Goal: Task Accomplishment & Management: Complete application form

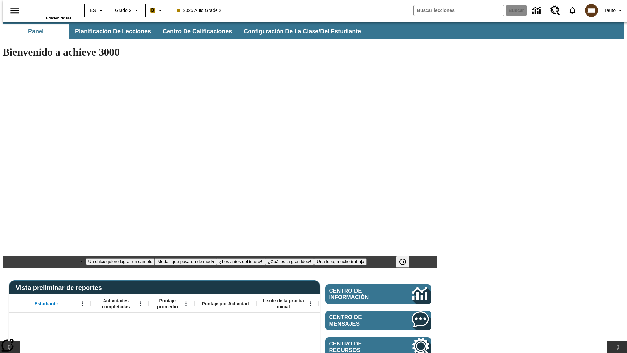
type input "-1"
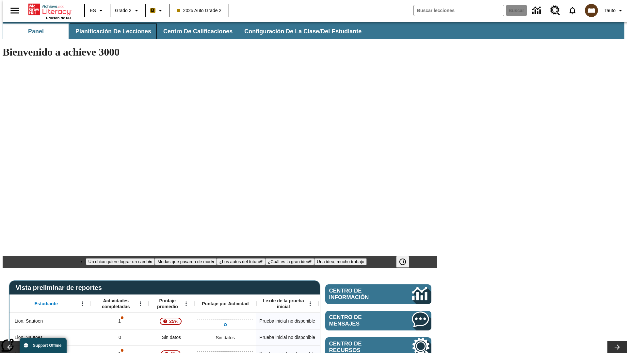
click at [109, 31] on span "Planificación de lecciones" at bounding box center [113, 32] width 76 height 8
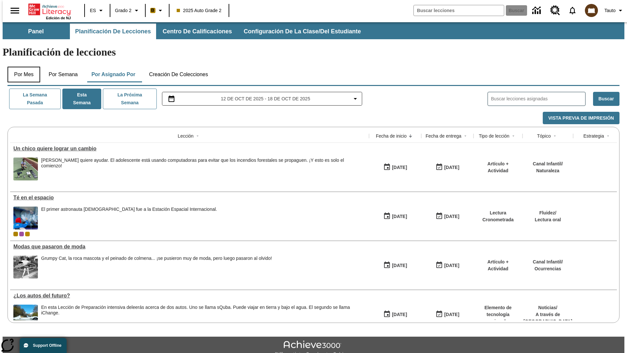
click at [21, 67] on button "Por mes" at bounding box center [24, 75] width 33 height 16
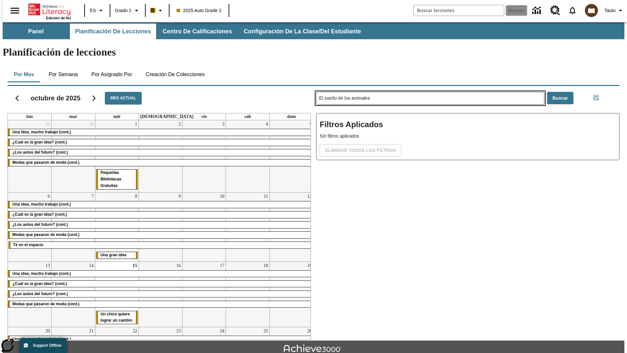
type input "El sueño de los animales"
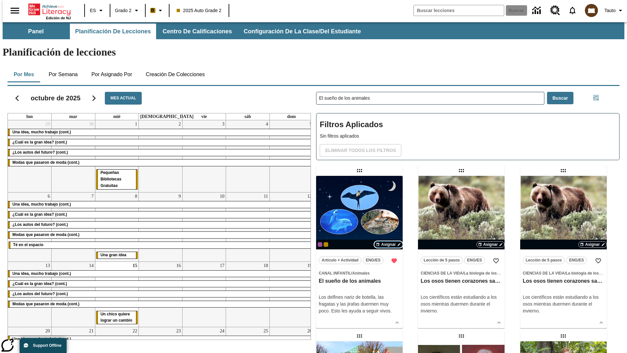
click at [388, 241] on span "Asignar" at bounding box center [388, 244] width 15 height 6
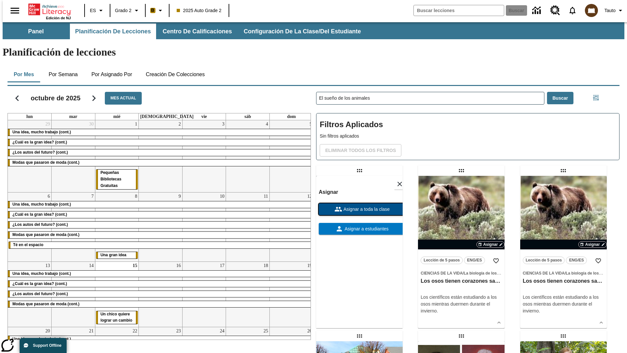
click at [359, 206] on span "Asignar a toda la clase" at bounding box center [366, 209] width 48 height 7
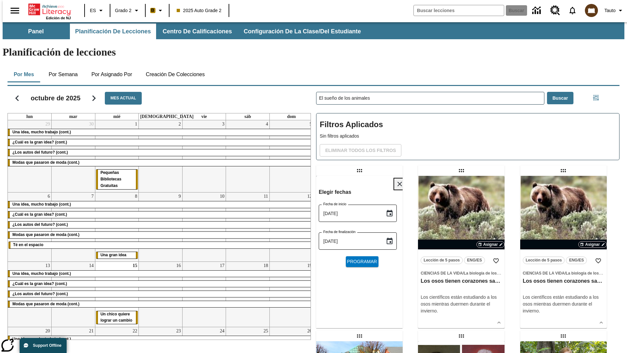
scroll to position [7, 0]
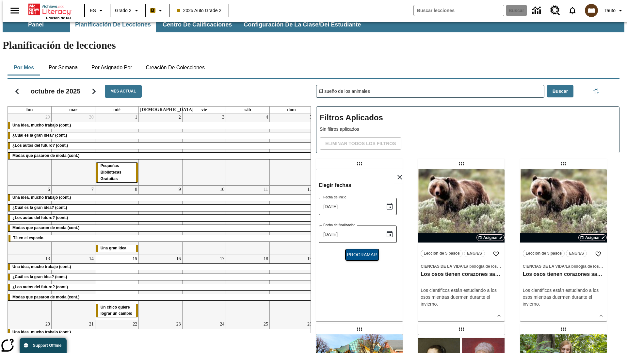
click at [359, 251] on span "Programar" at bounding box center [362, 254] width 30 height 7
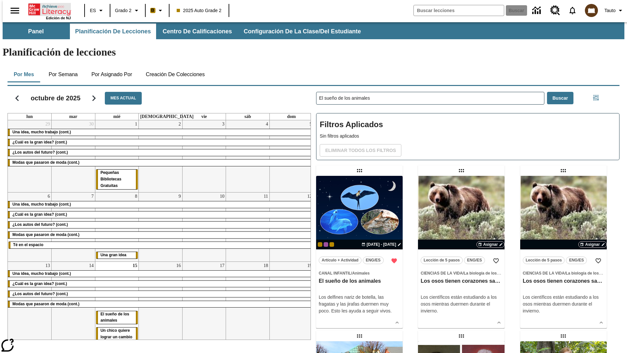
click at [47, 9] on icon "Portada" at bounding box center [49, 9] width 43 height 13
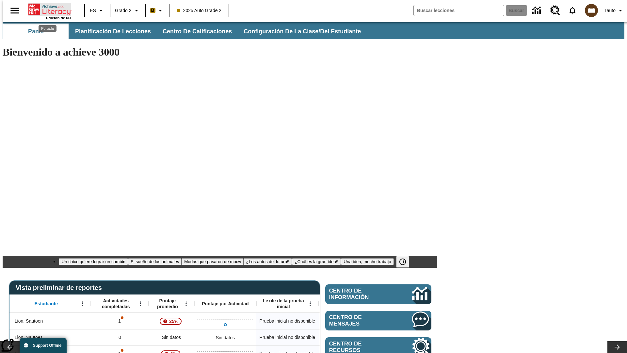
scroll to position [7, 0]
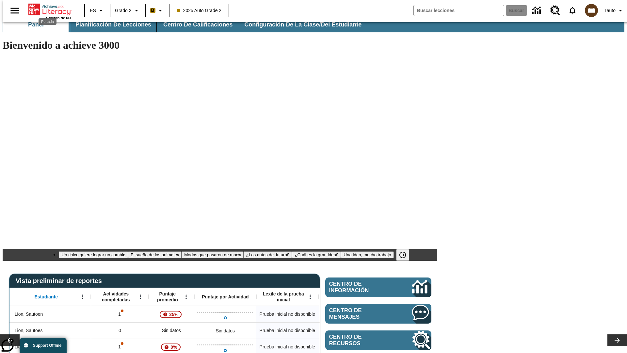
click at [109, 25] on span "Planificación de lecciones" at bounding box center [113, 25] width 76 height 8
